Goal: Register for event/course

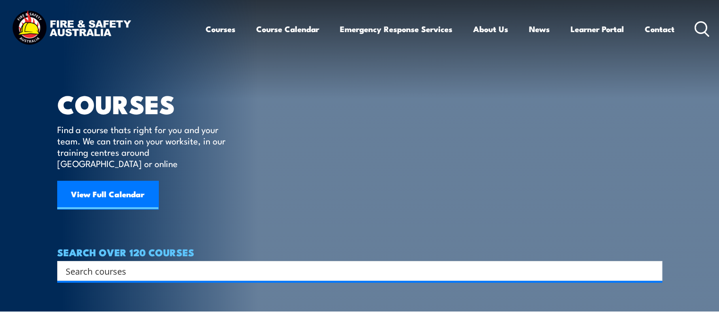
click at [117, 264] on input "Search input" at bounding box center [353, 271] width 575 height 14
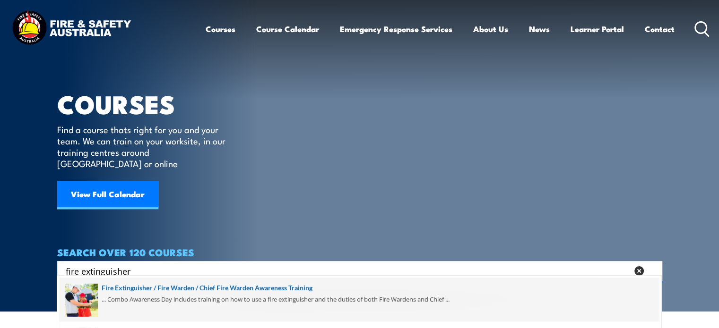
type input "fire extinguisher"
click at [213, 289] on span at bounding box center [359, 300] width 599 height 44
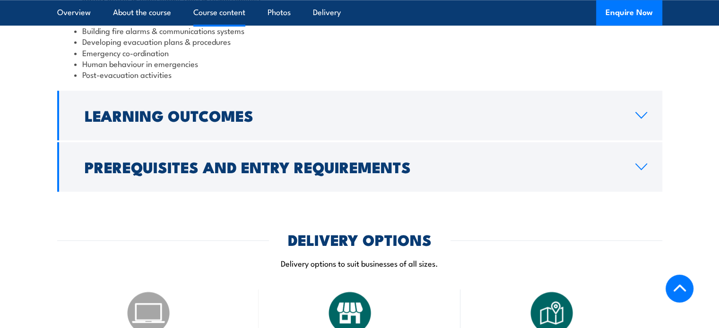
scroll to position [1010, 0]
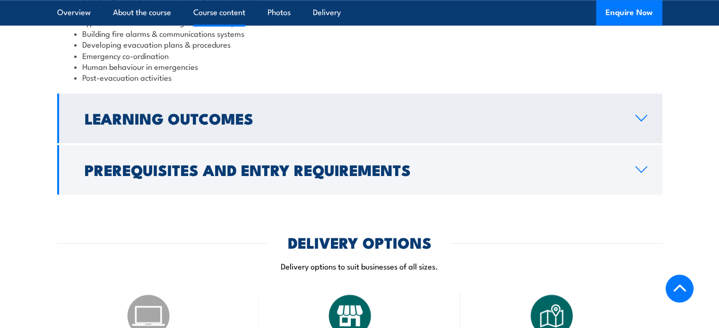
click at [632, 94] on link "Learning Outcomes" at bounding box center [359, 119] width 605 height 50
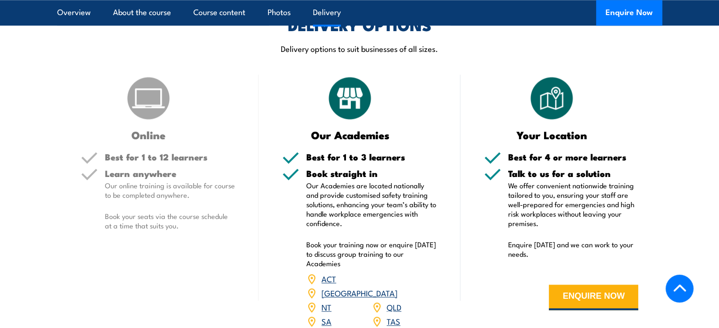
scroll to position [1060, 0]
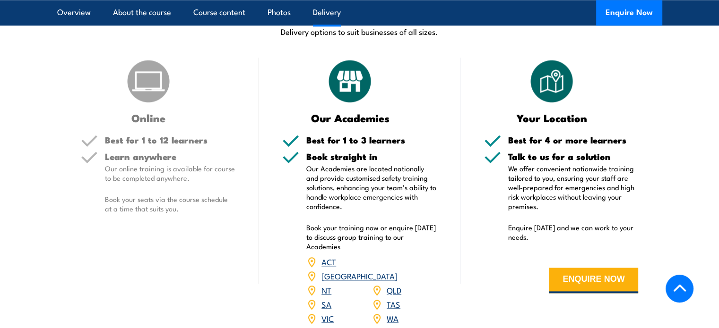
click at [323, 299] on link "SA" at bounding box center [326, 304] width 10 height 11
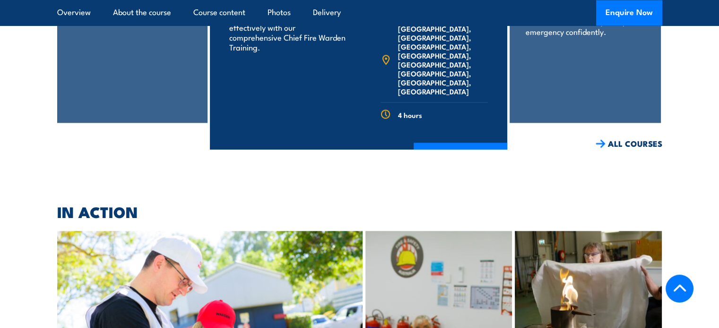
scroll to position [1762, 0]
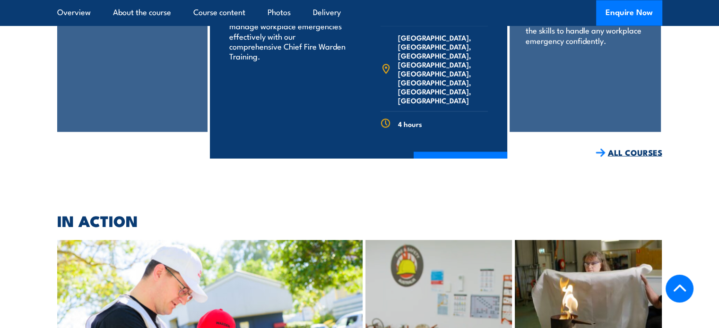
click at [629, 147] on link "ALL COURSES" at bounding box center [628, 152] width 67 height 11
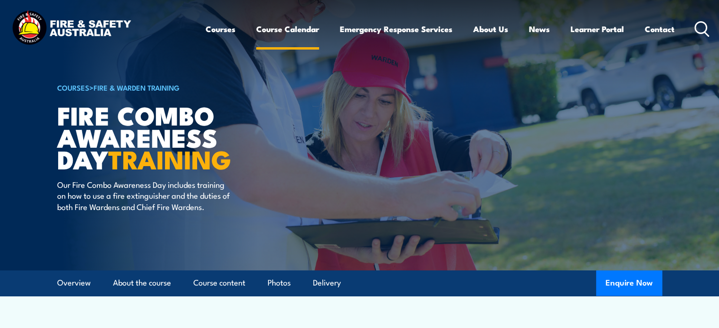
click at [291, 30] on link "Course Calendar" at bounding box center [287, 29] width 63 height 25
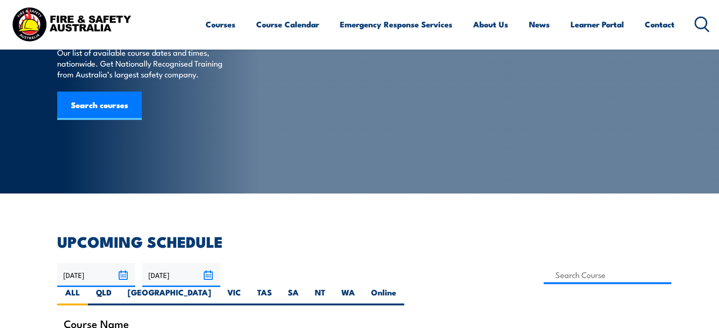
scroll to position [124, 0]
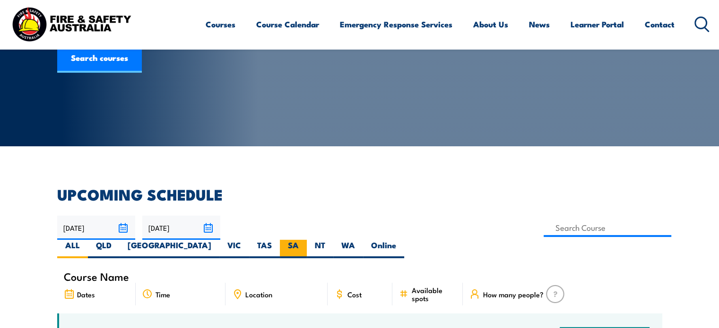
click at [307, 240] on label "SA" at bounding box center [293, 249] width 27 height 18
click at [305, 240] on input "SA" at bounding box center [302, 243] width 6 height 6
radio input "true"
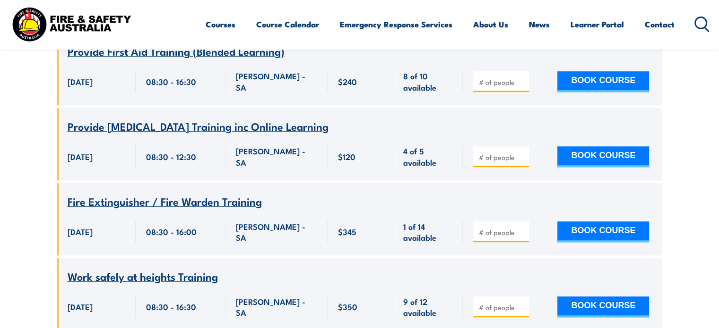
scroll to position [856, 0]
